Goal: Transaction & Acquisition: Subscribe to service/newsletter

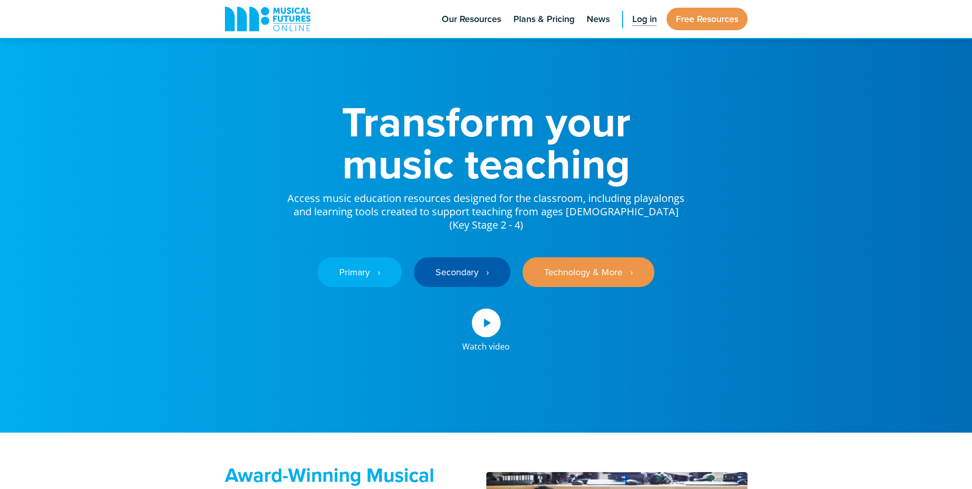
click at [647, 21] on span "Log in" at bounding box center [645, 19] width 25 height 14
click at [527, 16] on span "Plans & Pricing" at bounding box center [544, 19] width 61 height 14
click at [647, 18] on span "Log in" at bounding box center [645, 19] width 25 height 14
